Goal: Find specific page/section: Find specific page/section

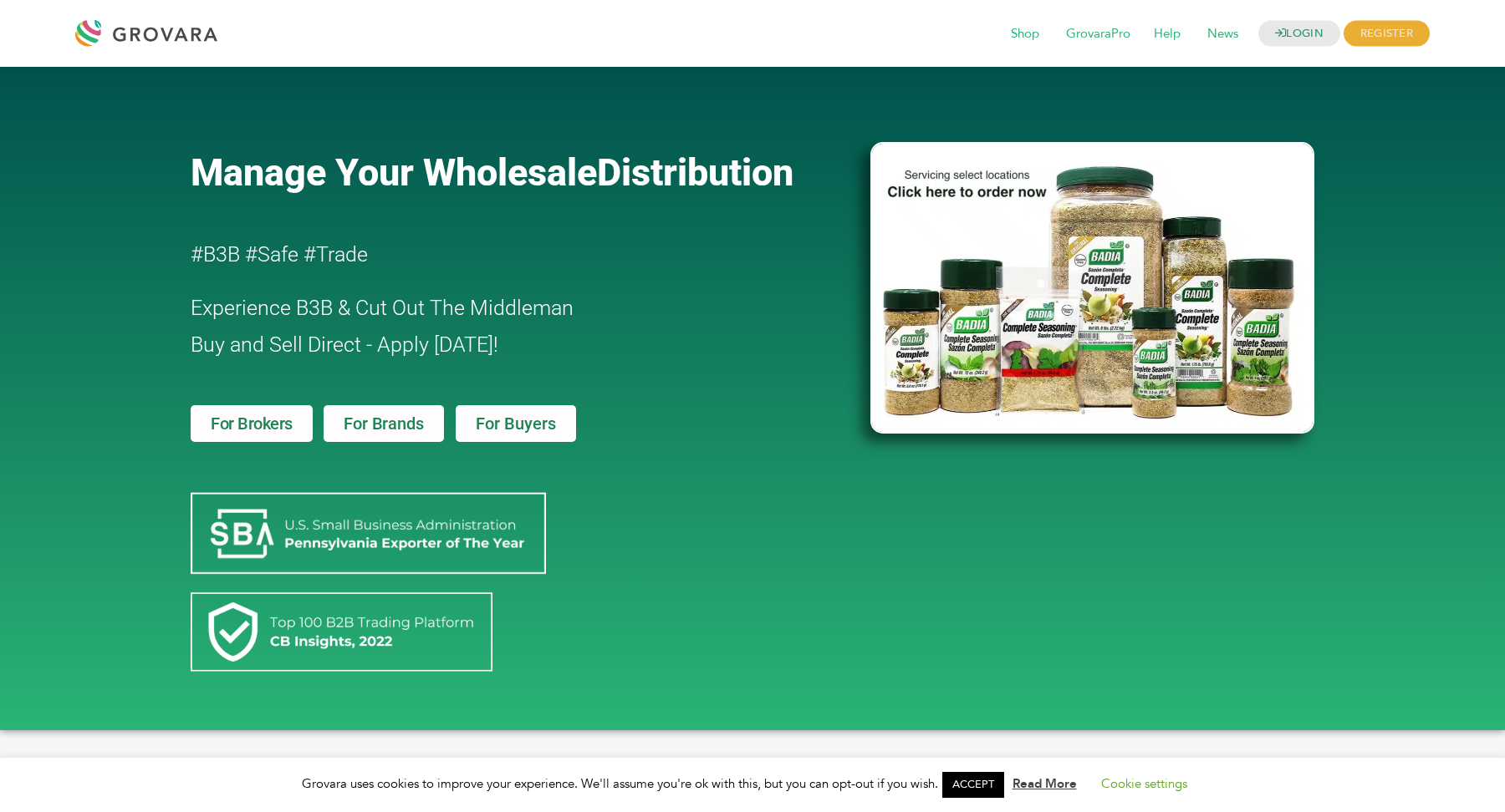
click at [732, 357] on h2 "Experience B3B & Cut Out The Middleman Buy and Sell Direct - Apply Today!" at bounding box center [483, 326] width 583 height 74
